Goal: Task Accomplishment & Management: Use online tool/utility

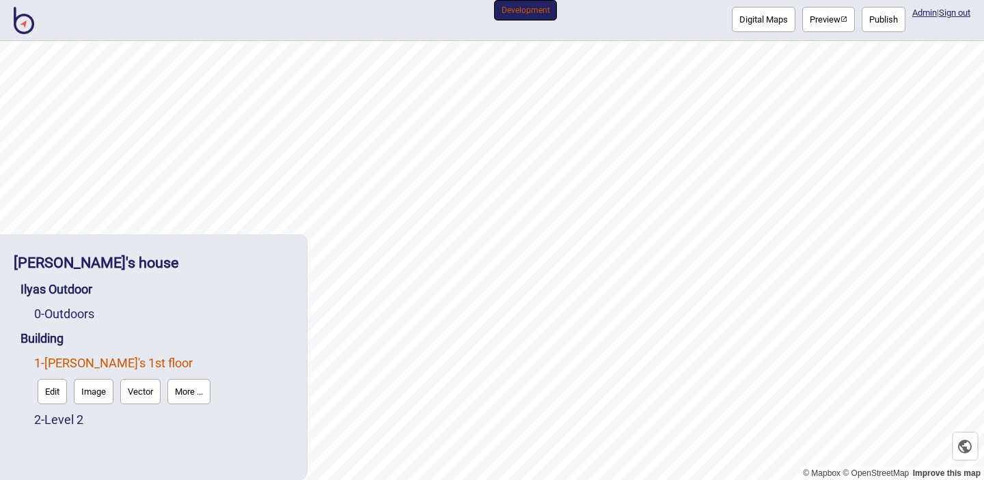
click at [190, 398] on button "More ..." at bounding box center [188, 391] width 43 height 25
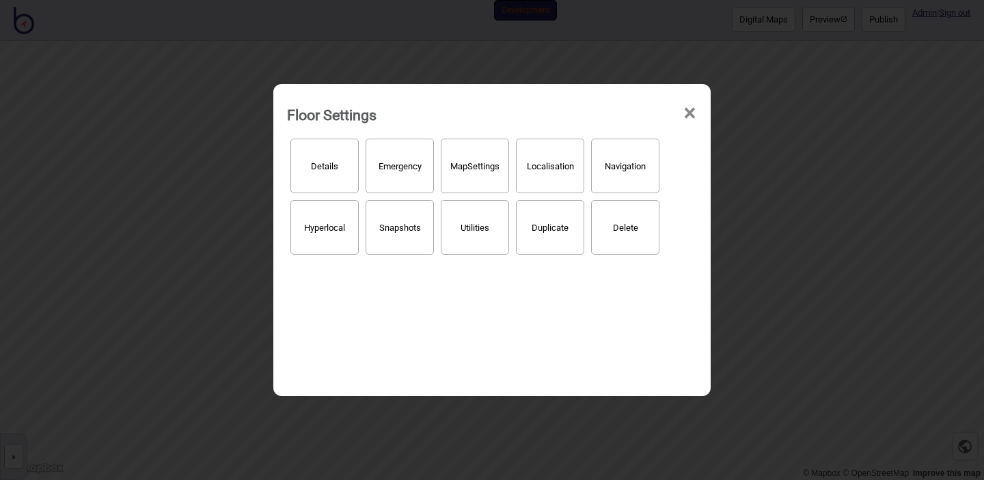
click at [318, 240] on button "Hyperlocal" at bounding box center [324, 227] width 68 height 55
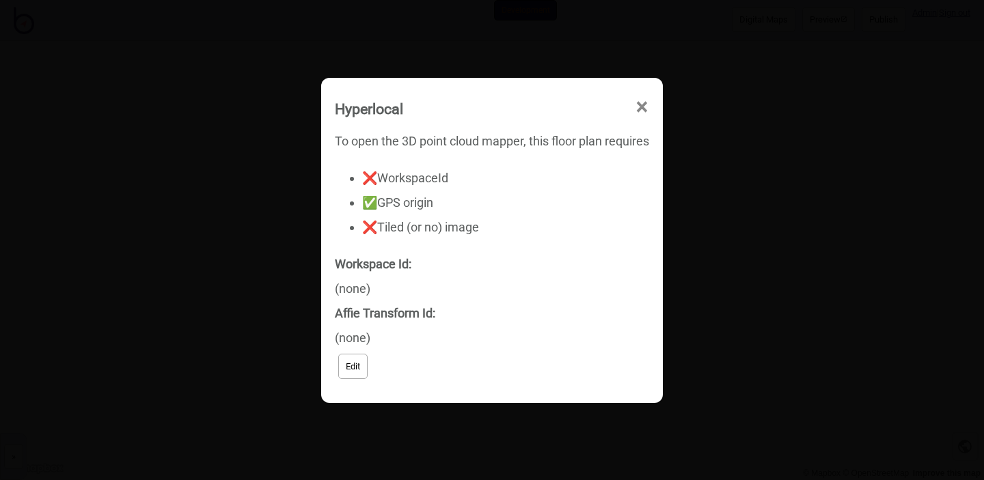
click at [551, 211] on span "×" at bounding box center [543, 233] width 14 height 45
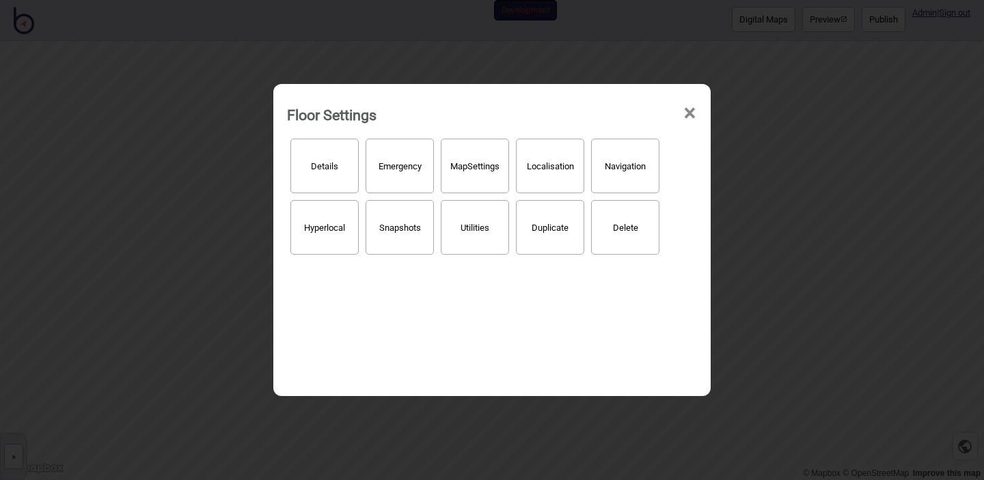
click at [691, 114] on span "×" at bounding box center [689, 113] width 14 height 45
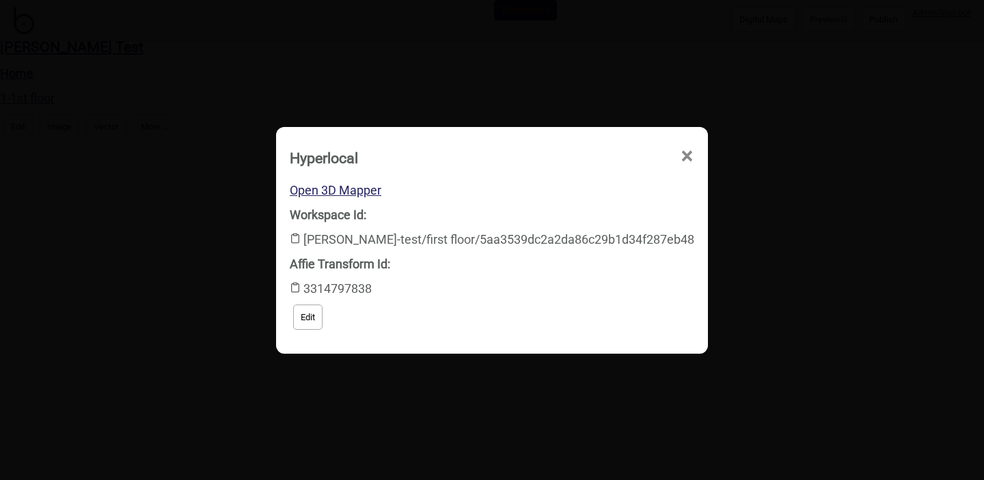
click at [551, 211] on span "×" at bounding box center [543, 233] width 14 height 45
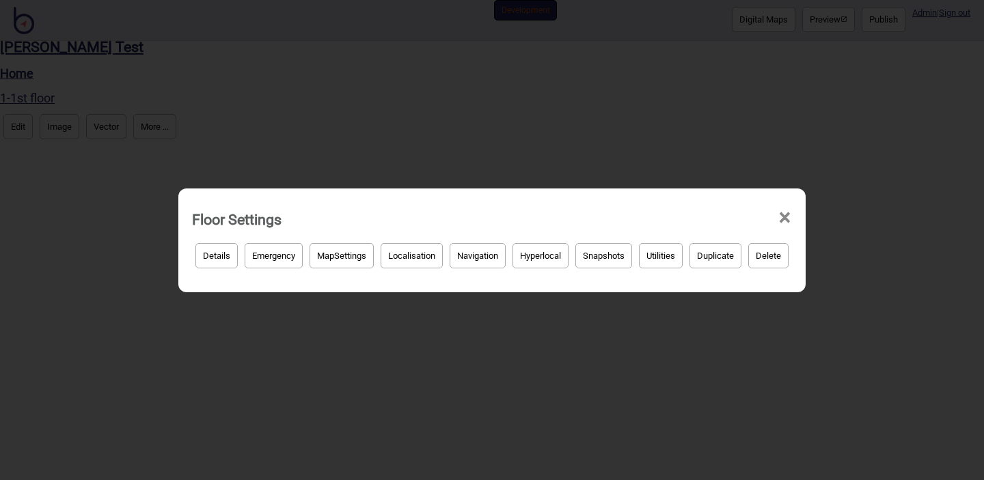
click at [112, 77] on div "Floor Settings × Details Emergency Map Settings Localisation Navigation Hyperlo…" at bounding box center [492, 240] width 984 height 480
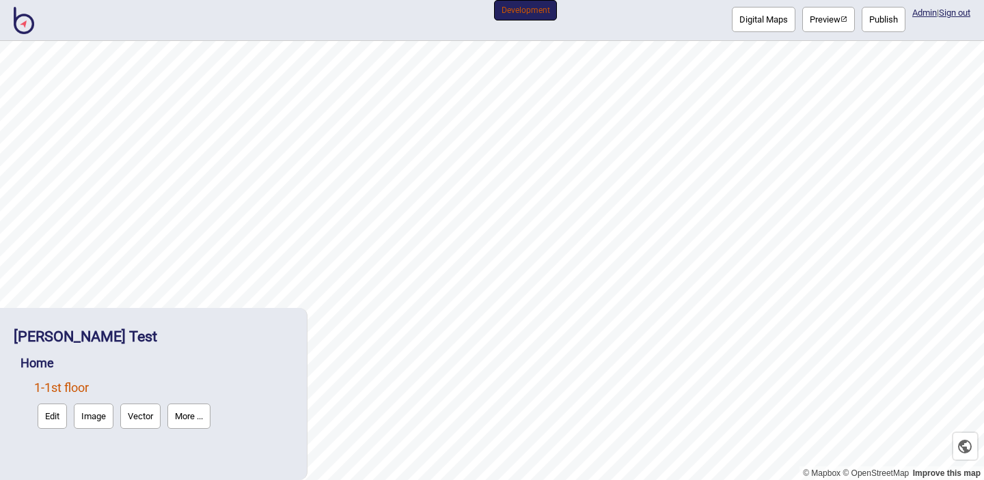
click at [186, 423] on button "More ..." at bounding box center [188, 416] width 43 height 25
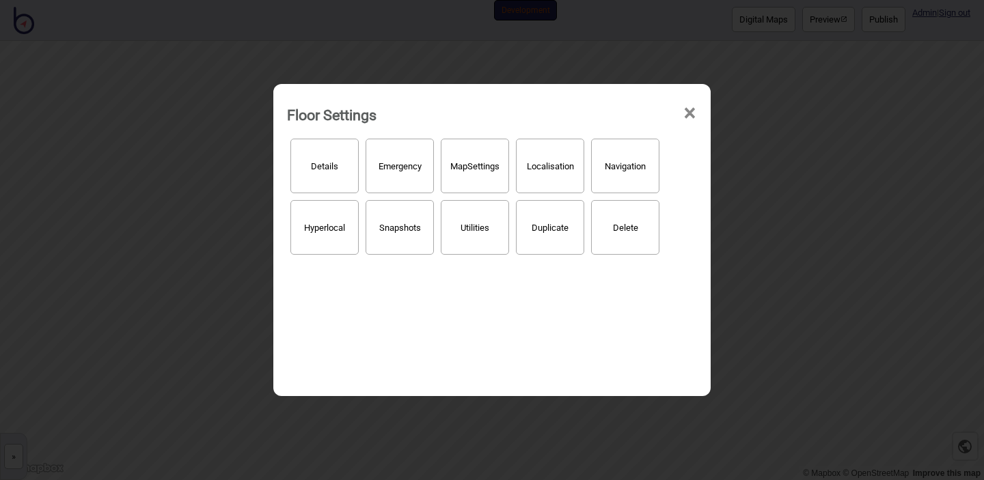
click at [318, 216] on button "Hyperlocal" at bounding box center [324, 227] width 68 height 55
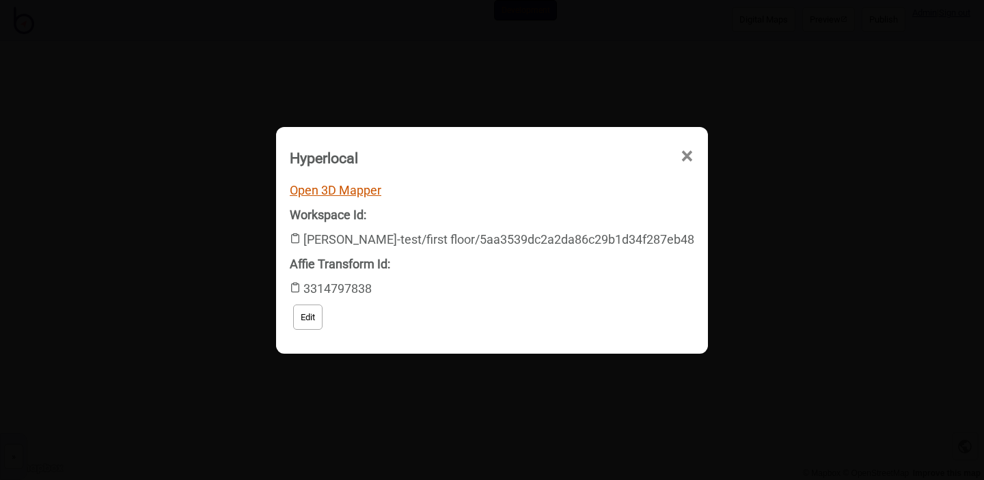
click at [354, 189] on link "Open 3D Mapper" at bounding box center [336, 190] width 92 height 14
click at [551, 211] on span "×" at bounding box center [543, 233] width 14 height 45
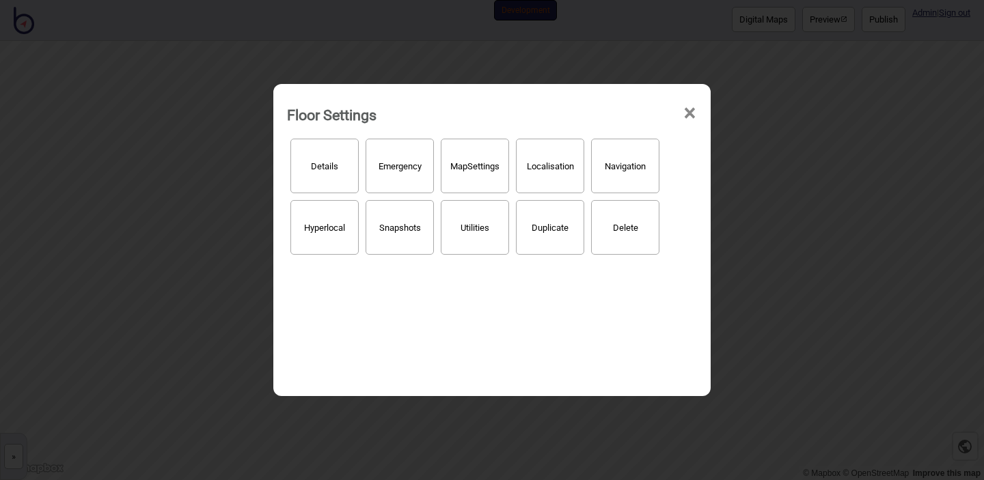
click at [694, 114] on span "×" at bounding box center [689, 113] width 14 height 45
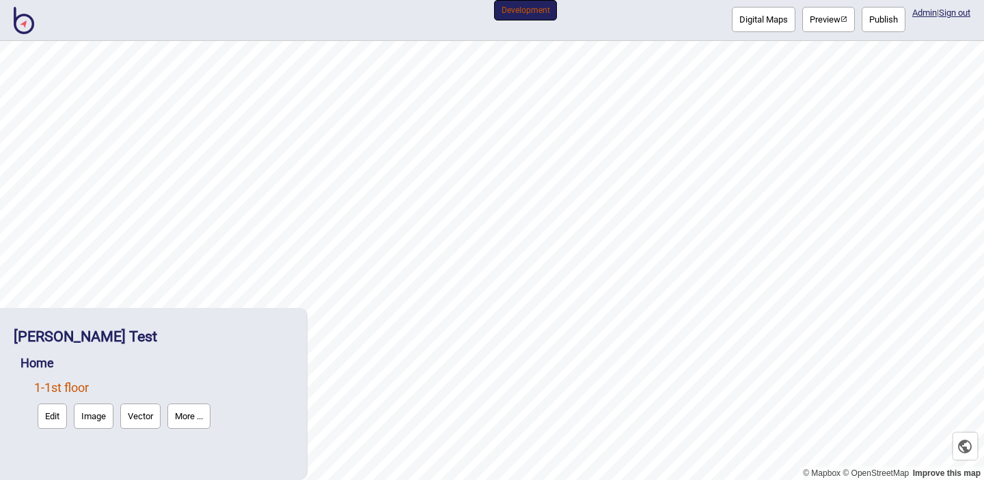
click at [805, 28] on button "Preview" at bounding box center [828, 19] width 53 height 25
